Goal: Navigation & Orientation: Find specific page/section

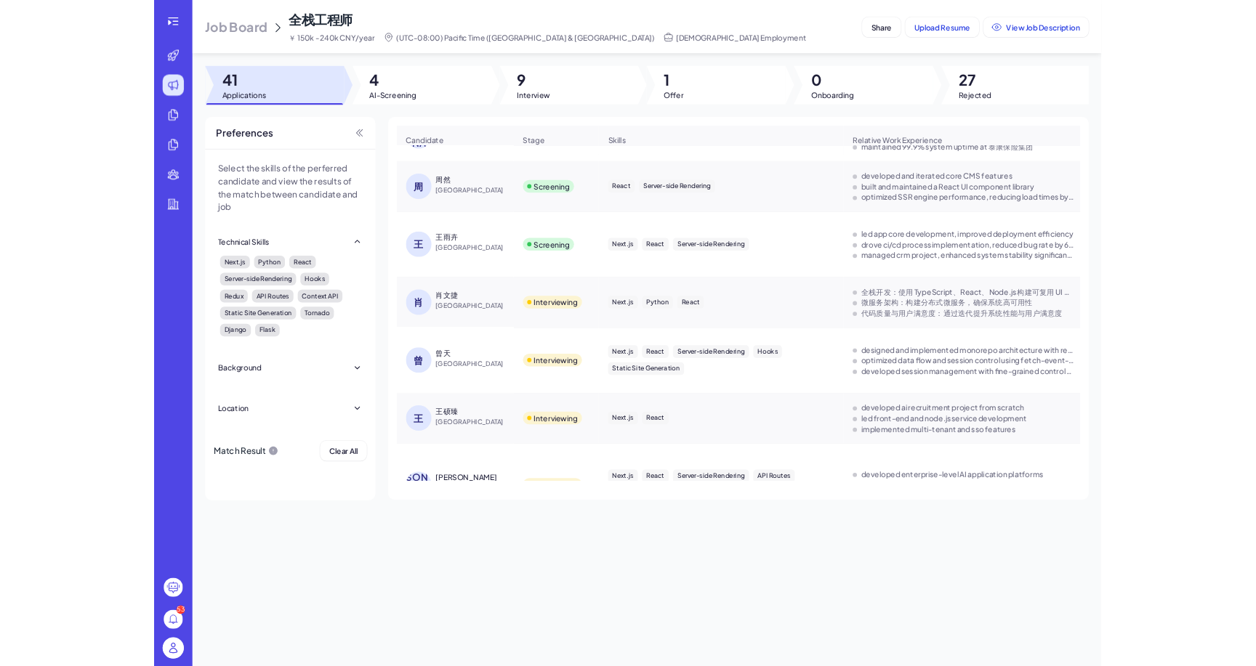
scroll to position [206, 0]
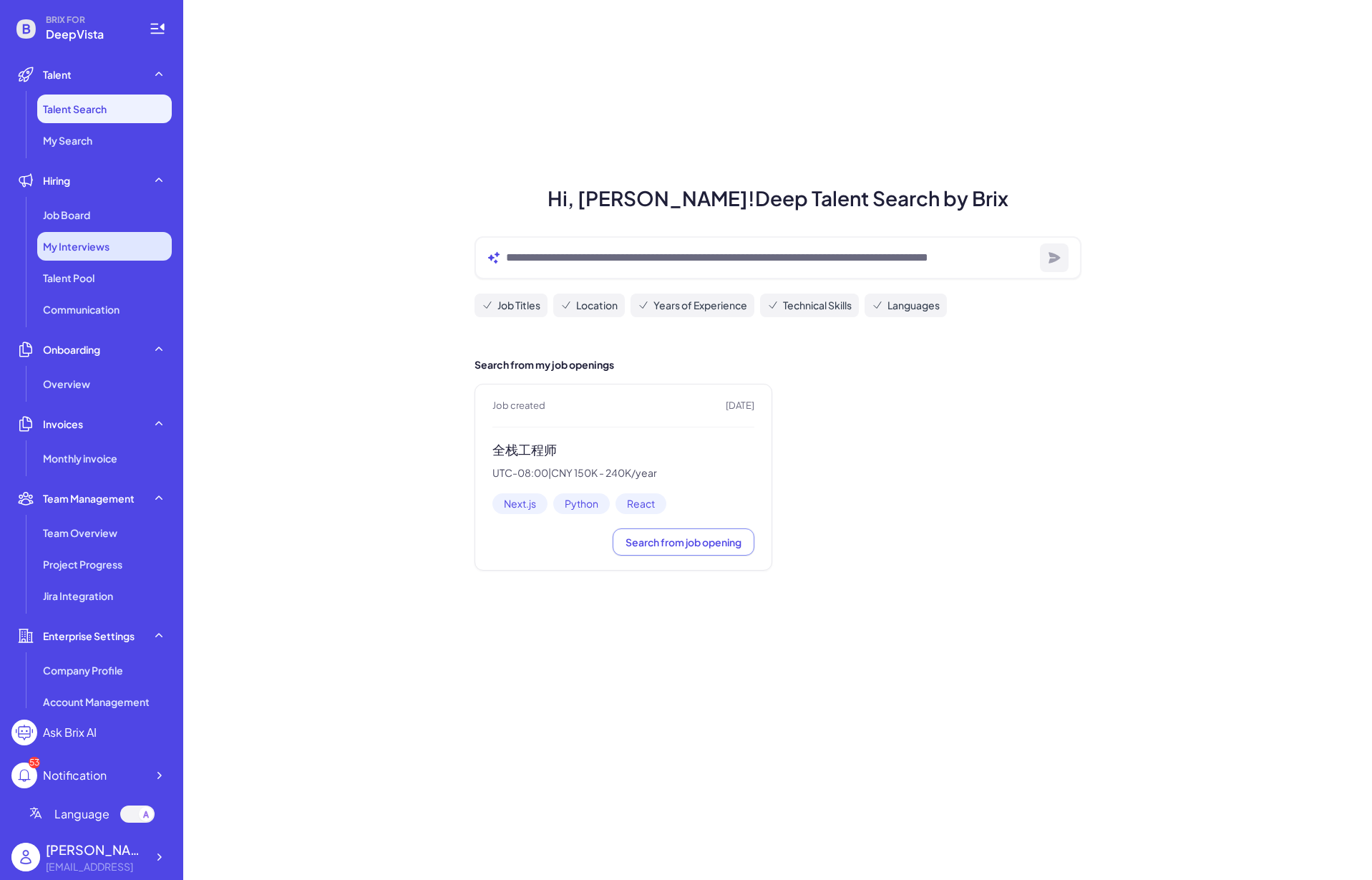
click at [69, 233] on div "My Interviews" at bounding box center [104, 245] width 135 height 29
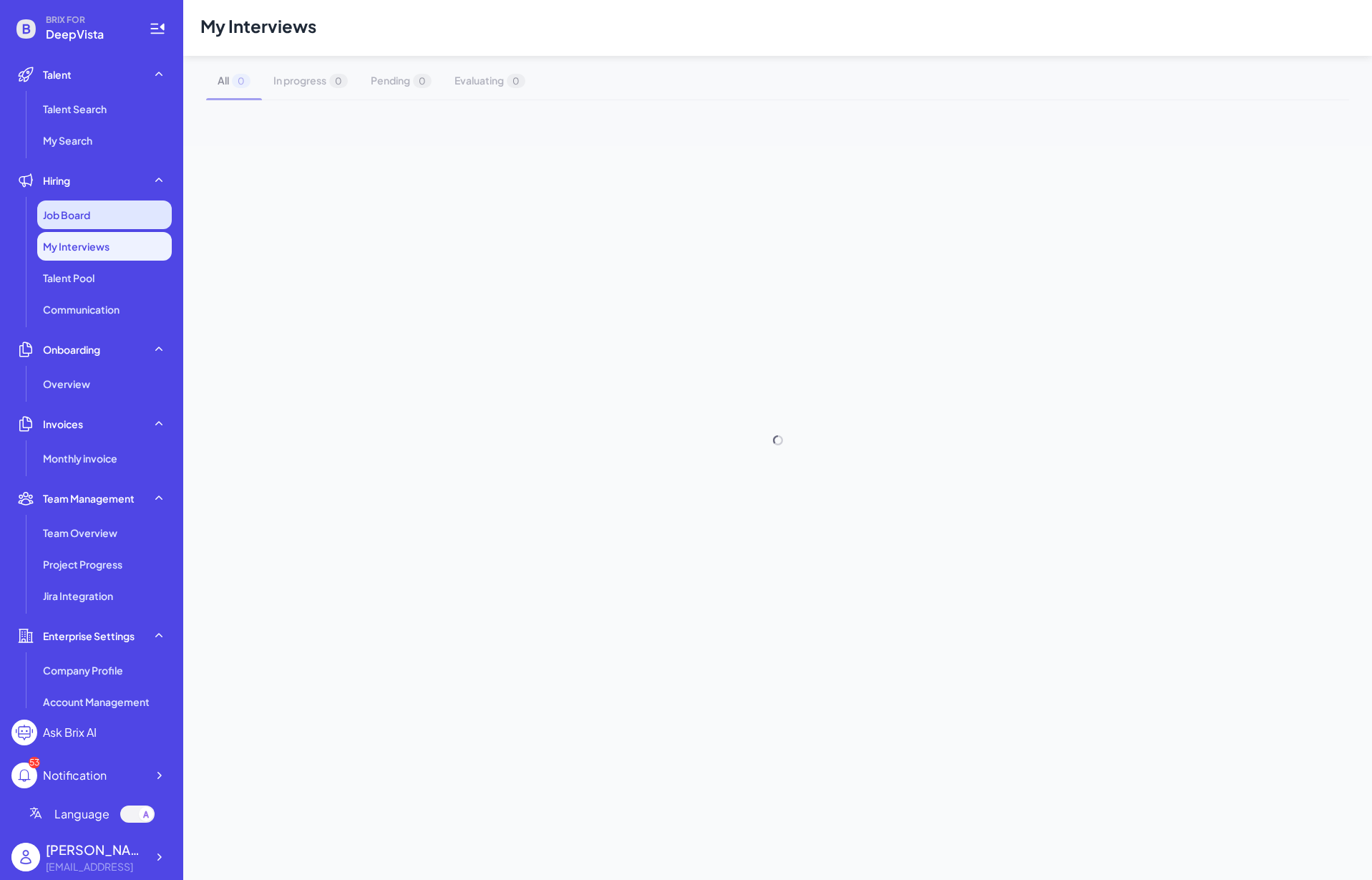
click at [72, 208] on span "Job Board" at bounding box center [67, 215] width 47 height 15
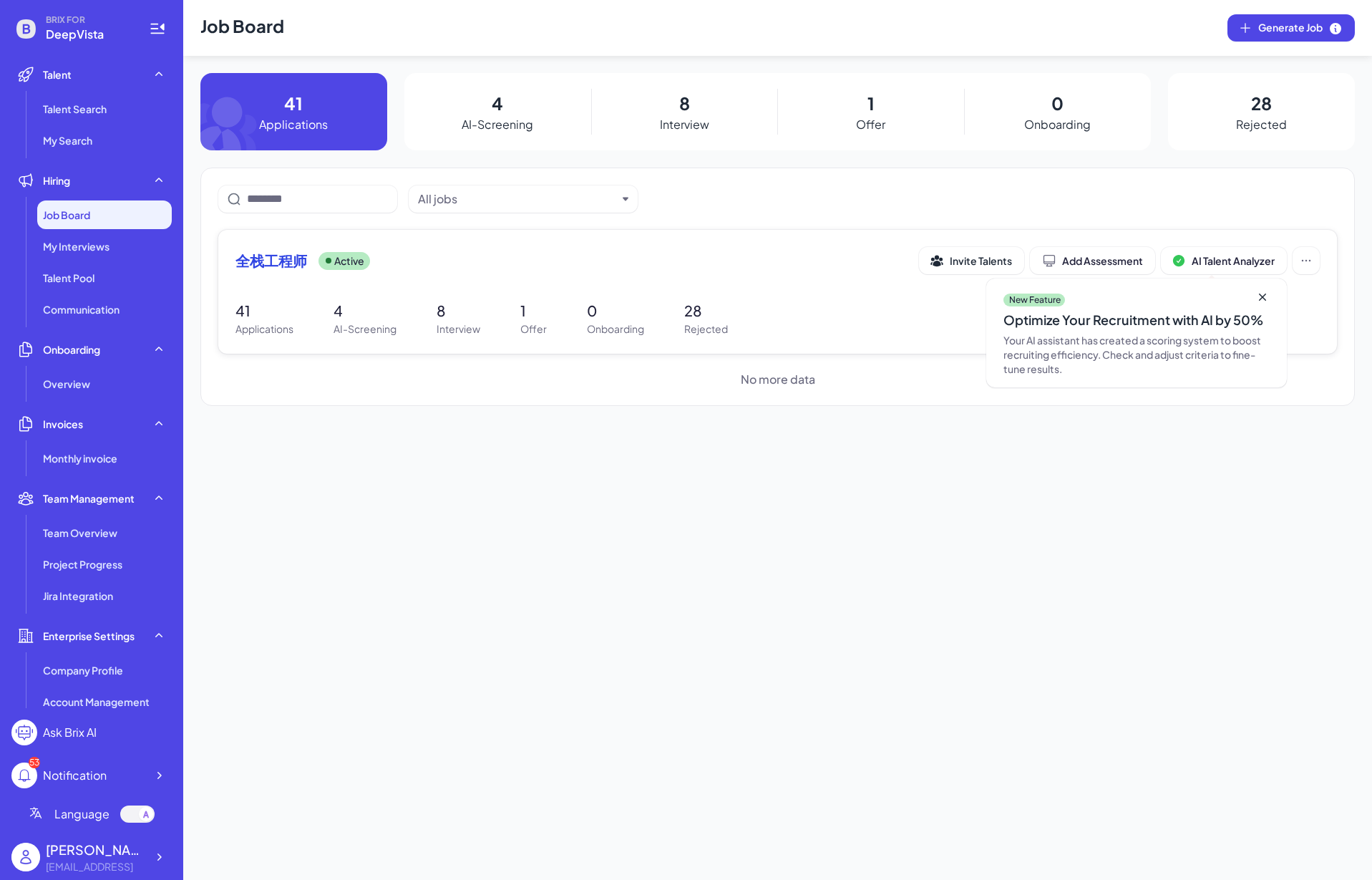
click at [293, 253] on span "全栈工程师" at bounding box center [271, 260] width 72 height 20
